Goal: Task Accomplishment & Management: Use online tool/utility

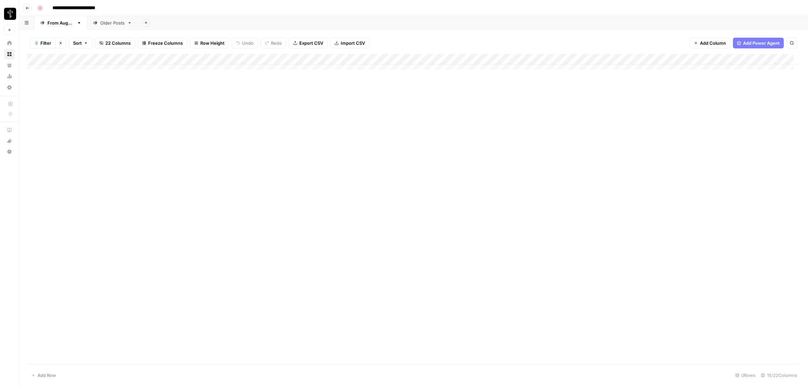
click at [234, 260] on div "Add Column" at bounding box center [413, 209] width 772 height 311
